Goal: Transaction & Acquisition: Purchase product/service

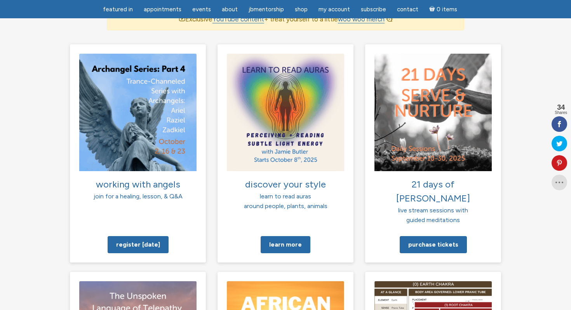
scroll to position [563, 0]
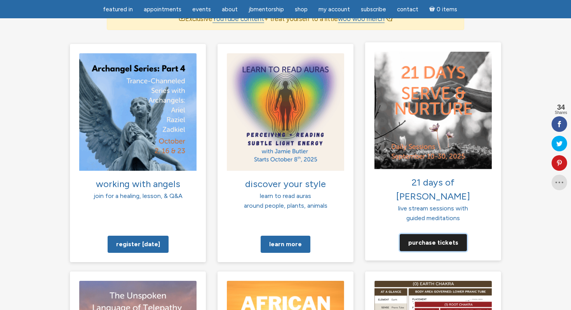
click at [446, 234] on link "Purchase tickets" at bounding box center [433, 242] width 67 height 17
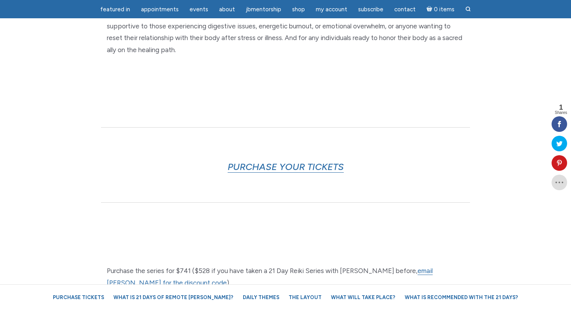
scroll to position [340, 0]
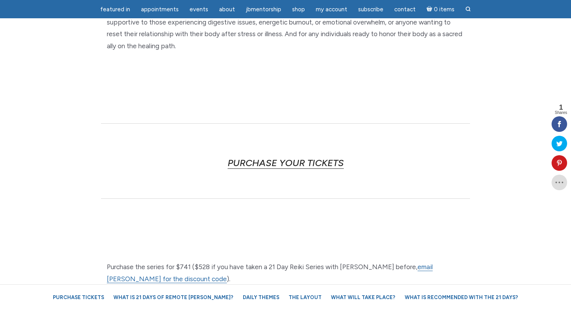
click at [317, 157] on link "PURCHASE YOUR TICKETS" at bounding box center [286, 163] width 116 height 12
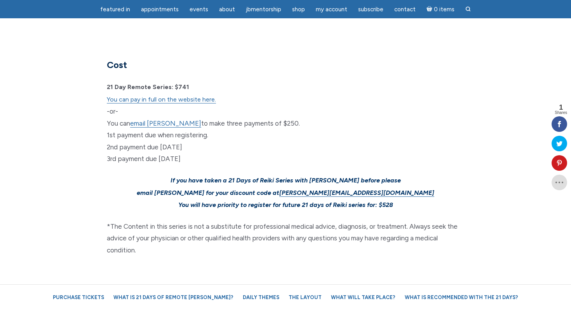
scroll to position [2327, 0]
click at [200, 95] on link "You can pay in full on the website here." at bounding box center [161, 99] width 109 height 8
